Goal: Navigation & Orientation: Find specific page/section

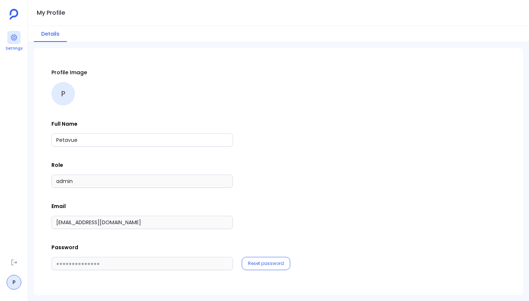
click at [10, 38] on icon at bounding box center [13, 37] width 7 height 7
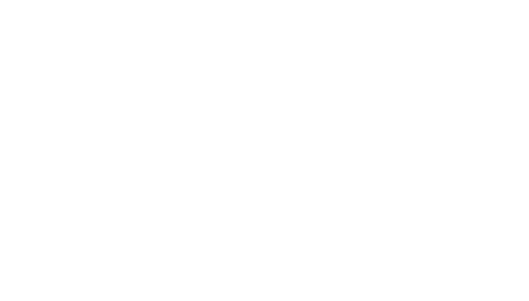
click at [148, 0] on html at bounding box center [264, 0] width 529 height 0
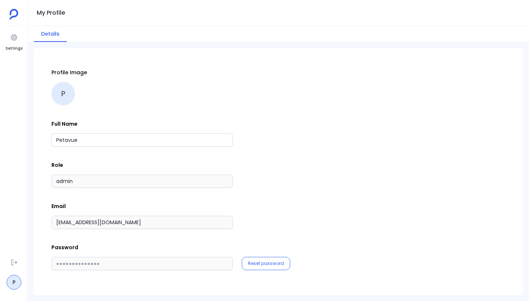
click at [203, 90] on div "Profile Image P" at bounding box center [278, 87] width 454 height 37
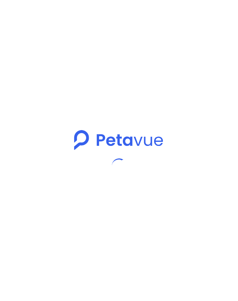
click at [136, 84] on div at bounding box center [119, 150] width 238 height 301
